Goal: Task Accomplishment & Management: Manage account settings

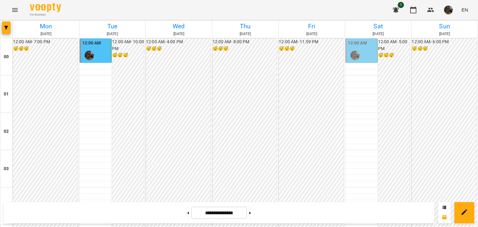
scroll to position [716, 0]
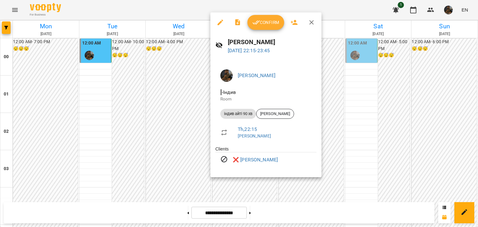
click at [164, 170] on div at bounding box center [239, 113] width 478 height 227
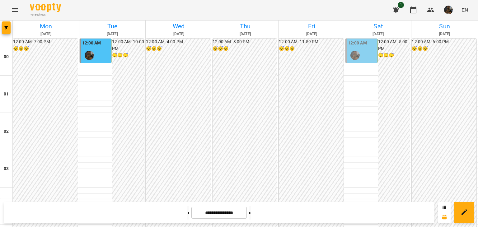
scroll to position [735, 0]
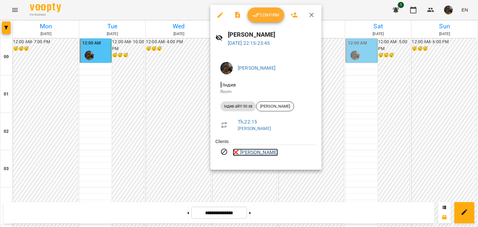
click at [240, 154] on link "❌ [PERSON_NAME]" at bounding box center [255, 152] width 45 height 7
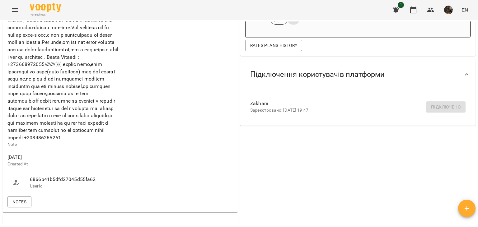
scroll to position [93, 0]
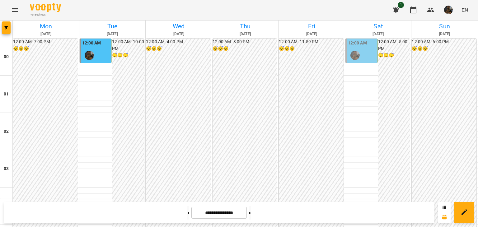
scroll to position [735, 0]
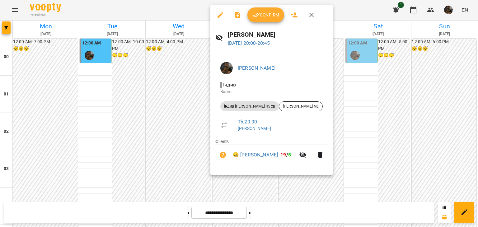
click at [267, 14] on span "Confirm" at bounding box center [265, 14] width 27 height 7
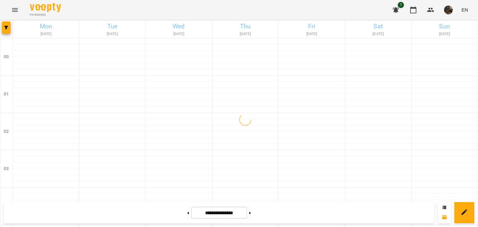
scroll to position [735, 0]
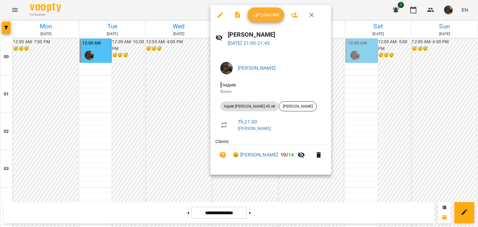
click at [265, 14] on span "Confirm" at bounding box center [265, 14] width 27 height 7
